Goal: Transaction & Acquisition: Purchase product/service

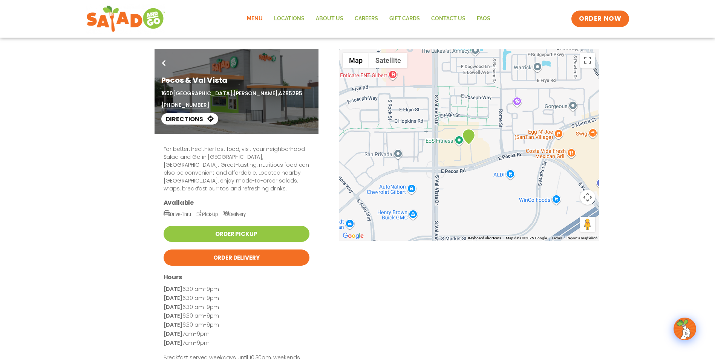
click at [255, 17] on link "Menu" at bounding box center [254, 18] width 27 height 17
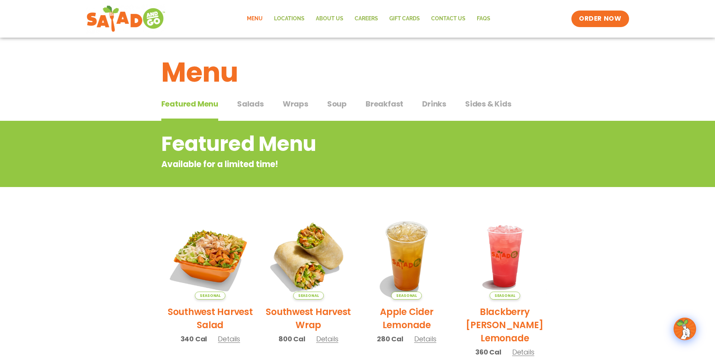
click at [378, 102] on span "Breakfast" at bounding box center [384, 103] width 38 height 11
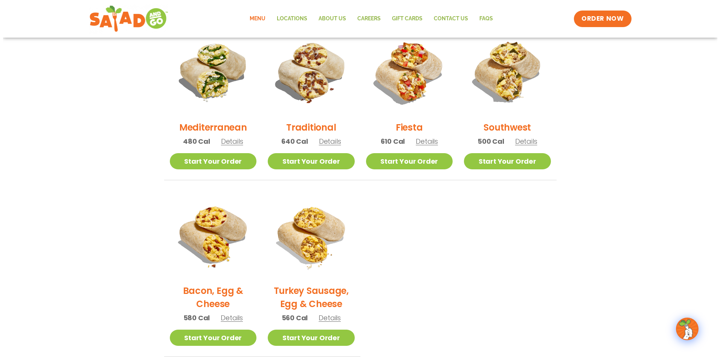
scroll to position [173, 0]
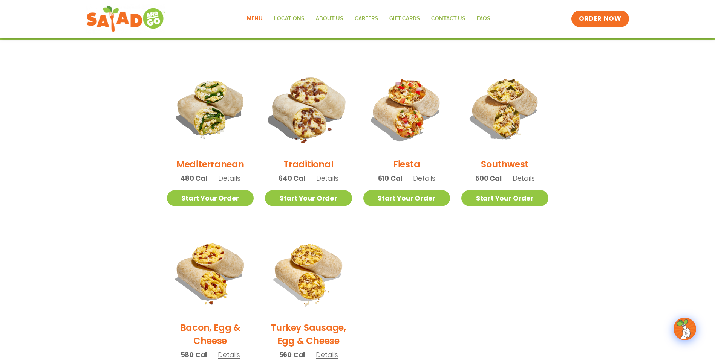
click at [302, 106] on img at bounding box center [308, 109] width 102 height 102
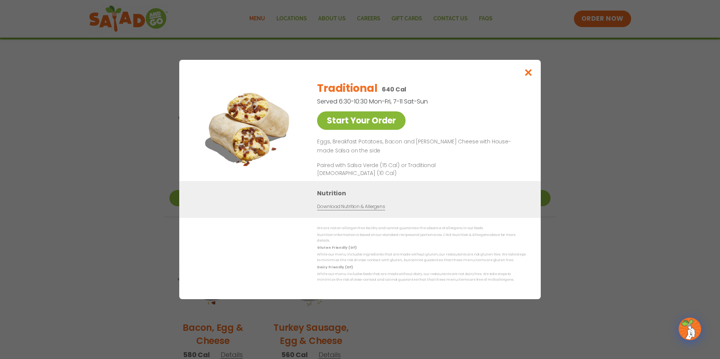
click at [359, 119] on link "Start Your Order" at bounding box center [361, 120] width 89 height 18
